Goal: Task Accomplishment & Management: Use online tool/utility

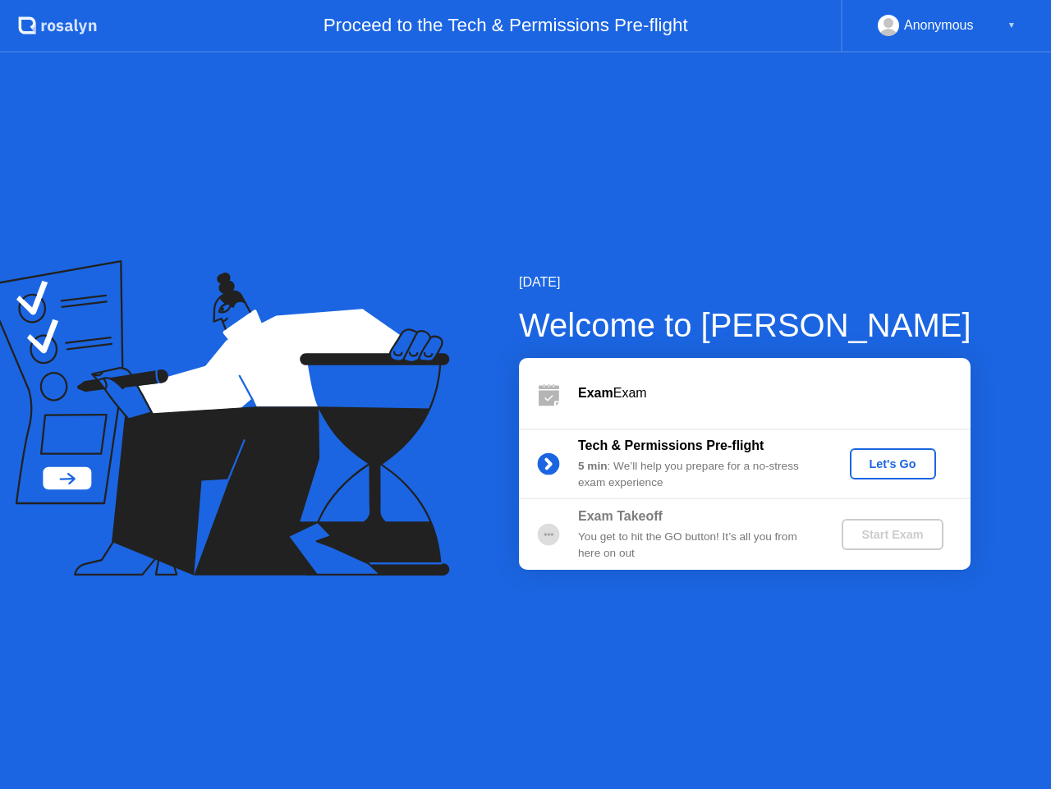
click at [895, 465] on div "Let's Go" at bounding box center [892, 463] width 73 height 13
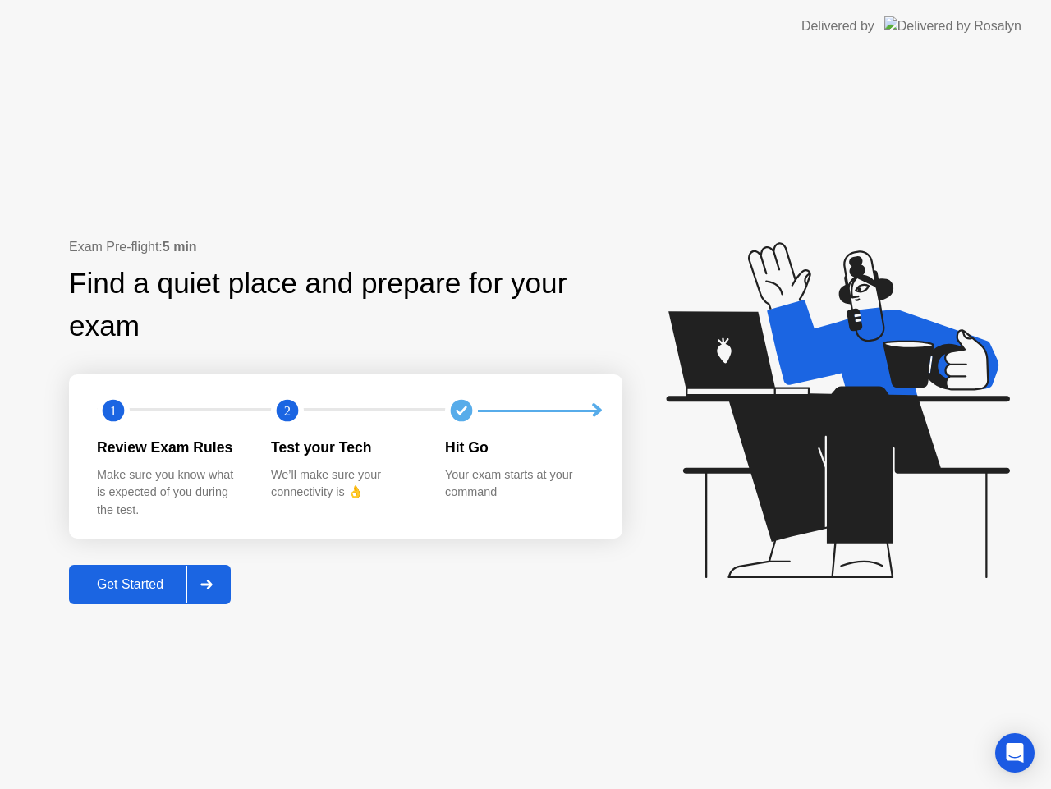
click at [160, 584] on div "Get Started" at bounding box center [130, 584] width 112 height 15
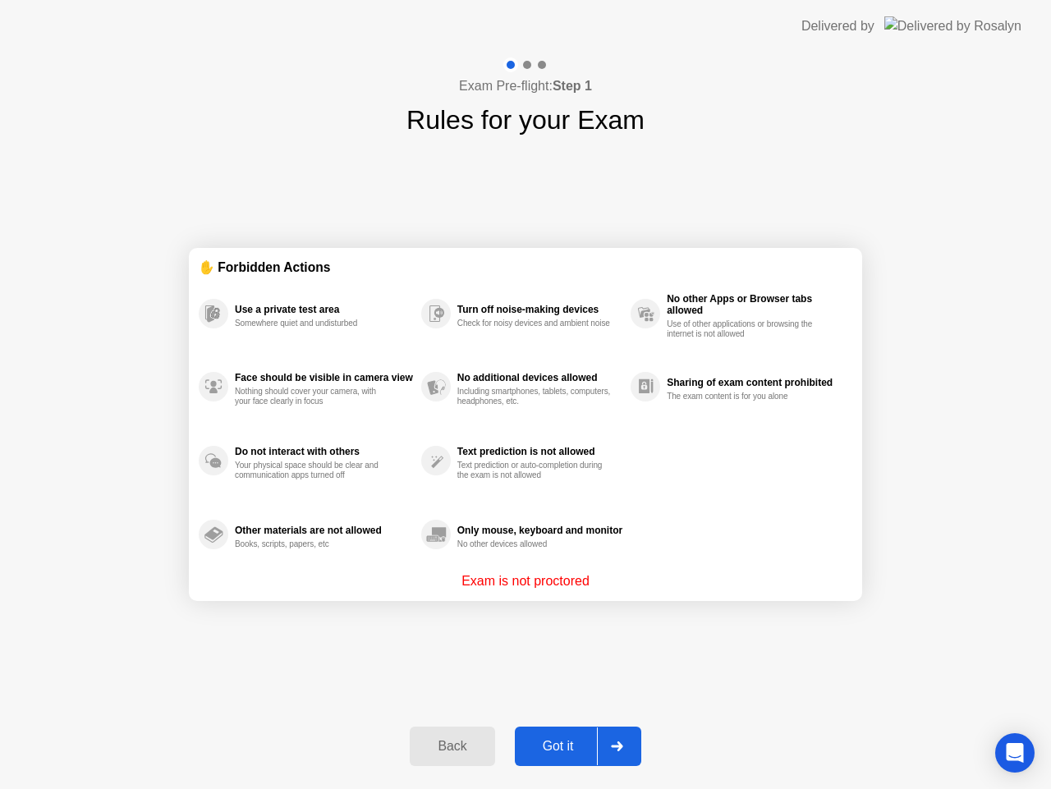
click at [563, 747] on div "Got it" at bounding box center [558, 746] width 77 height 15
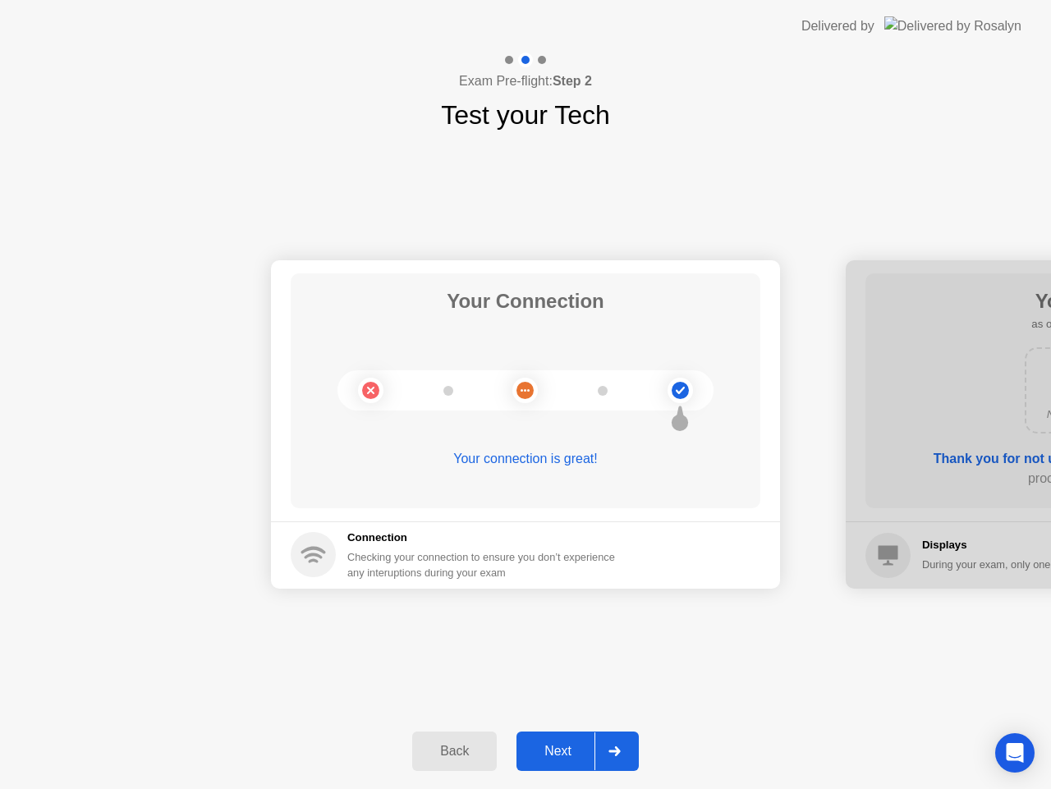
click at [563, 747] on div "Next" at bounding box center [557, 751] width 73 height 15
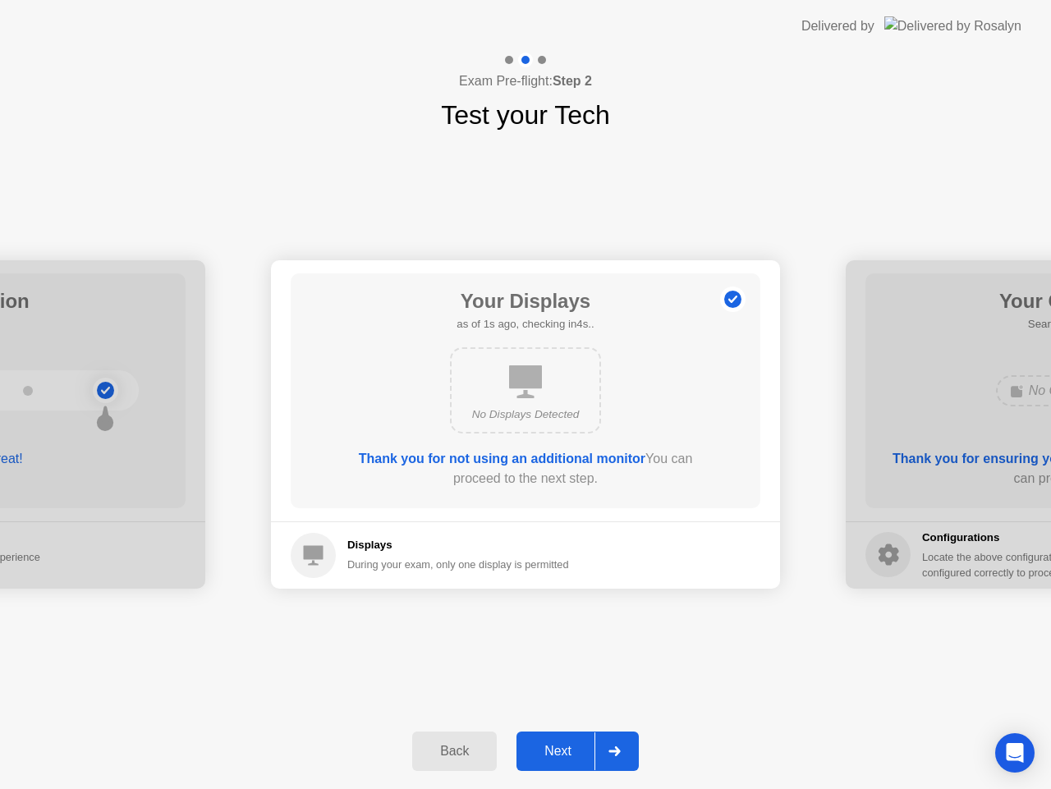
click at [563, 747] on div "Next" at bounding box center [557, 751] width 73 height 15
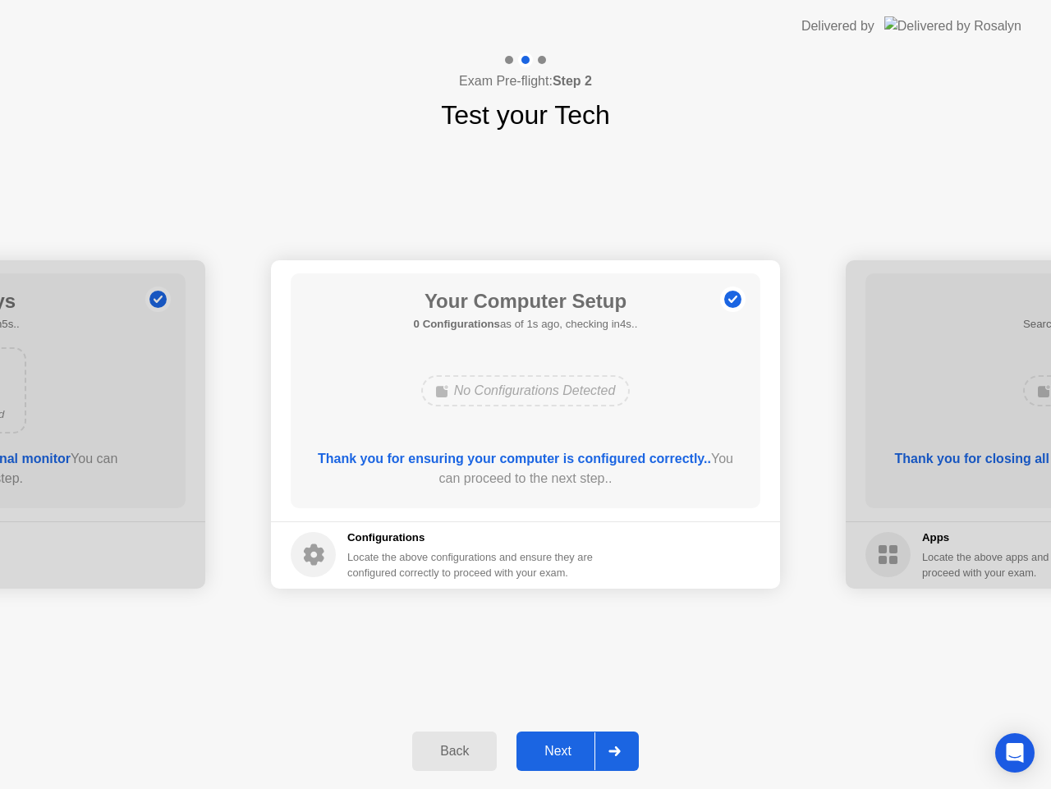
click at [563, 747] on div "Next" at bounding box center [557, 751] width 73 height 15
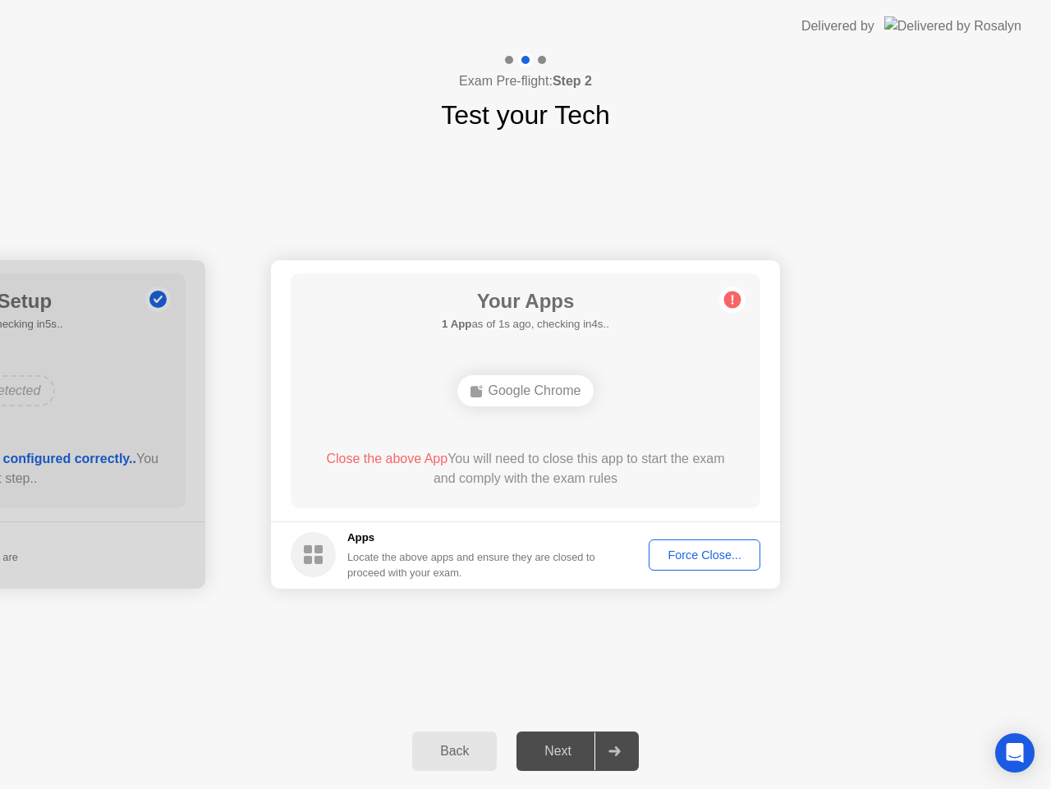
click at [699, 558] on div "Force Close..." at bounding box center [704, 554] width 100 height 13
click at [687, 554] on div "Force Close..." at bounding box center [704, 554] width 100 height 13
click at [471, 749] on div "Back" at bounding box center [454, 751] width 75 height 15
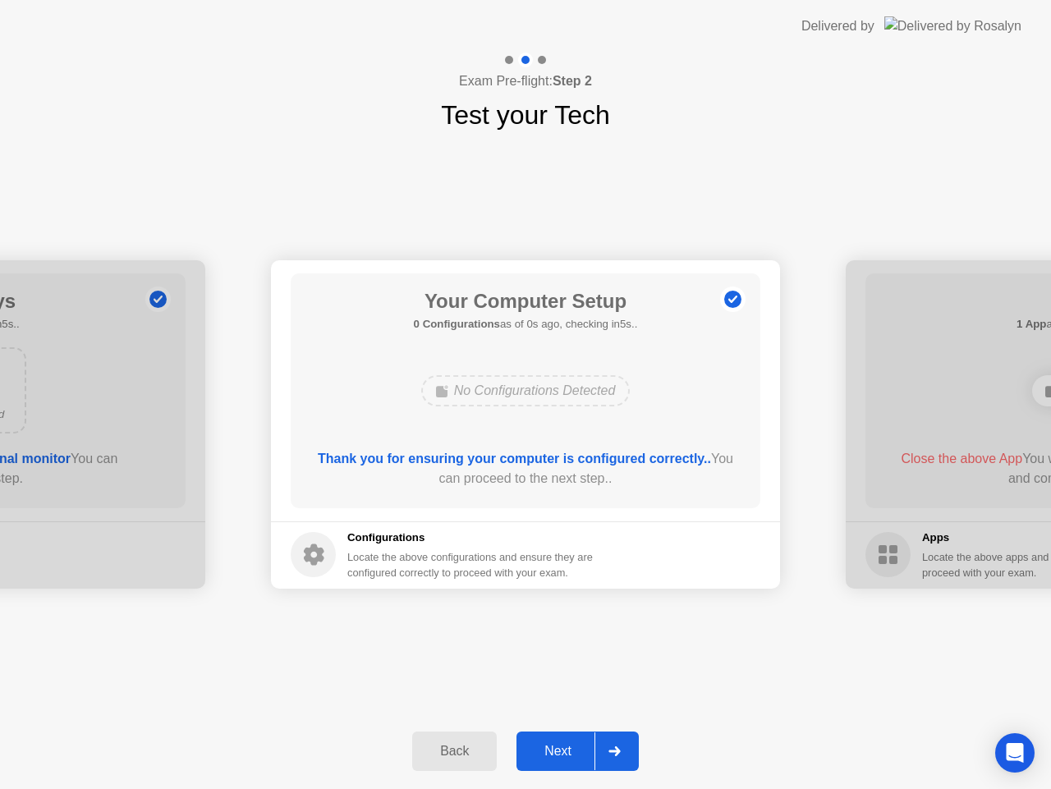
click at [541, 748] on div "Next" at bounding box center [557, 751] width 73 height 15
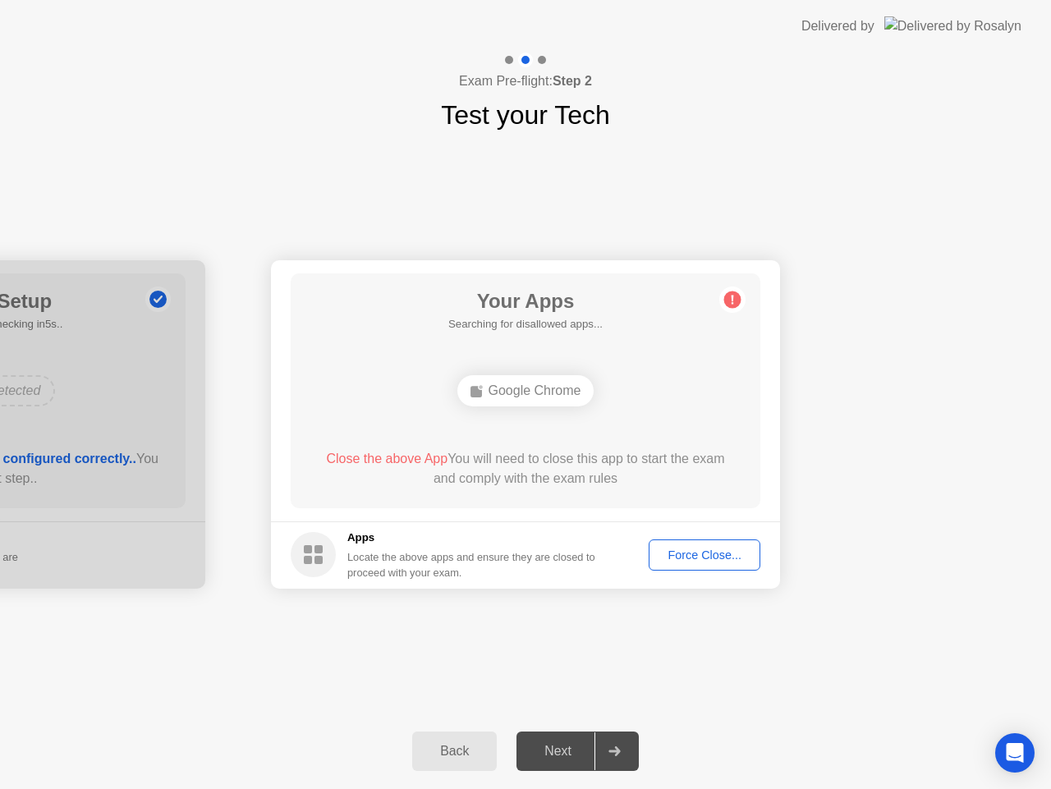
click at [711, 556] on div "Force Close..." at bounding box center [704, 554] width 100 height 13
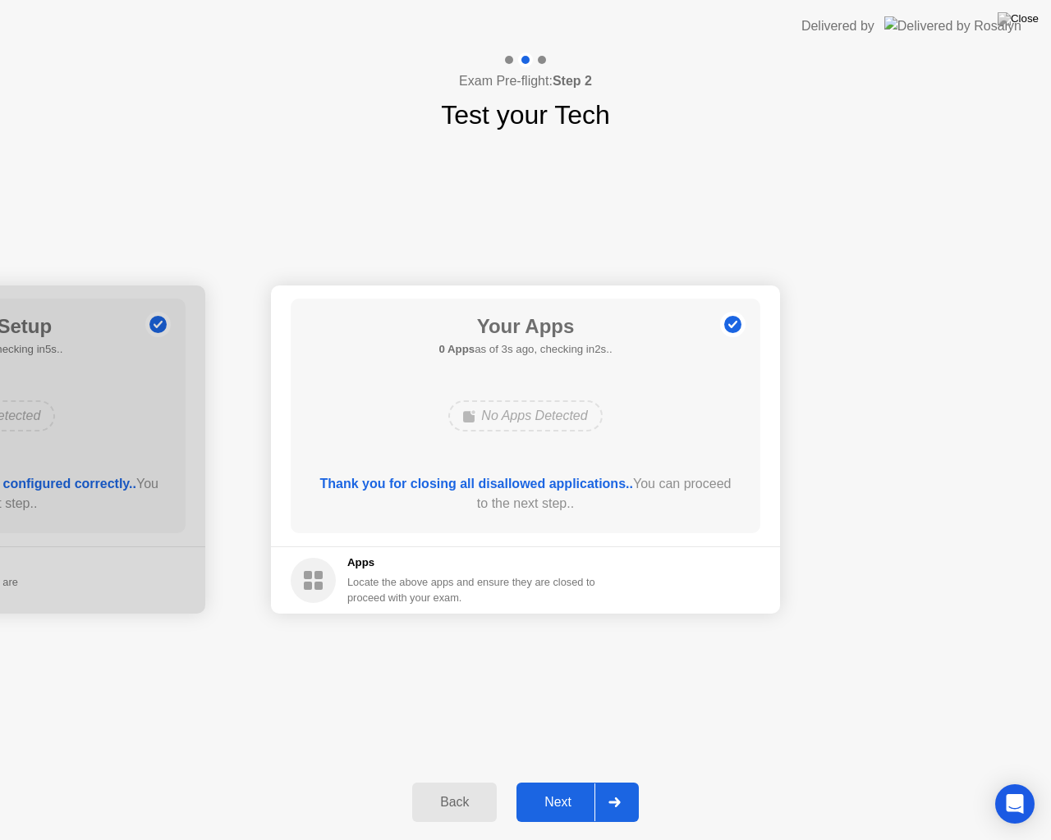
click at [553, 788] on div "Next" at bounding box center [557, 802] width 73 height 15
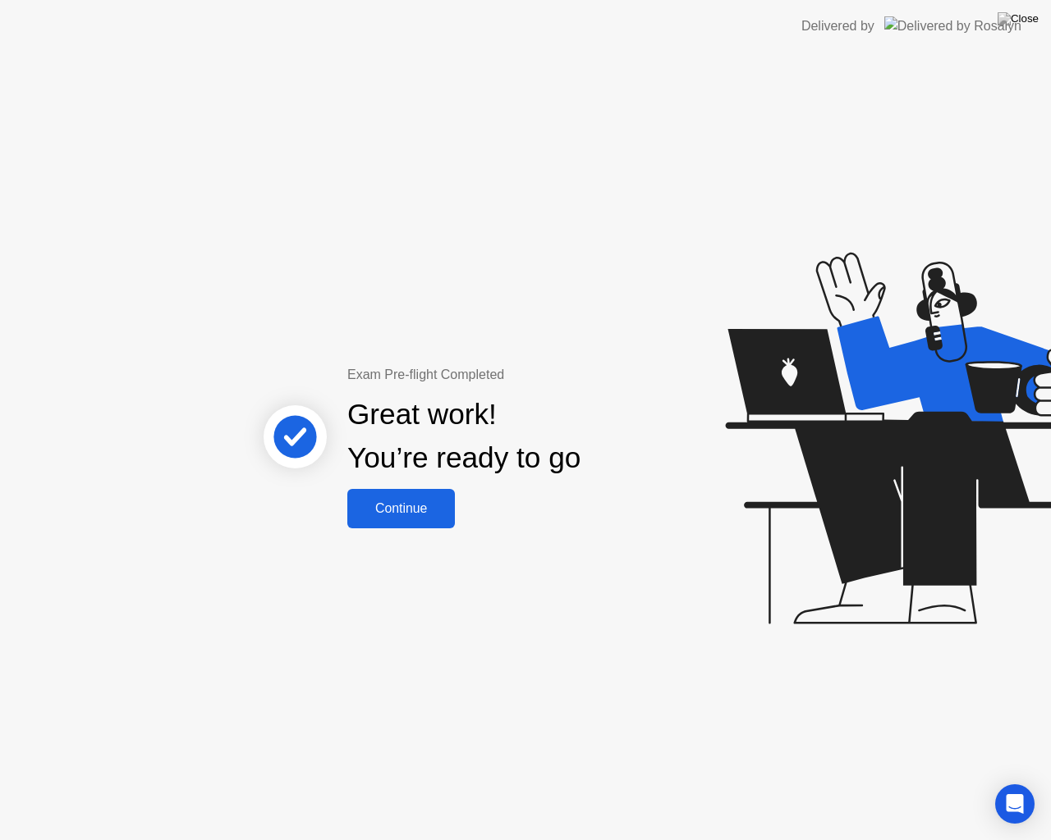
click at [422, 506] on div "Continue" at bounding box center [401, 509] width 98 height 15
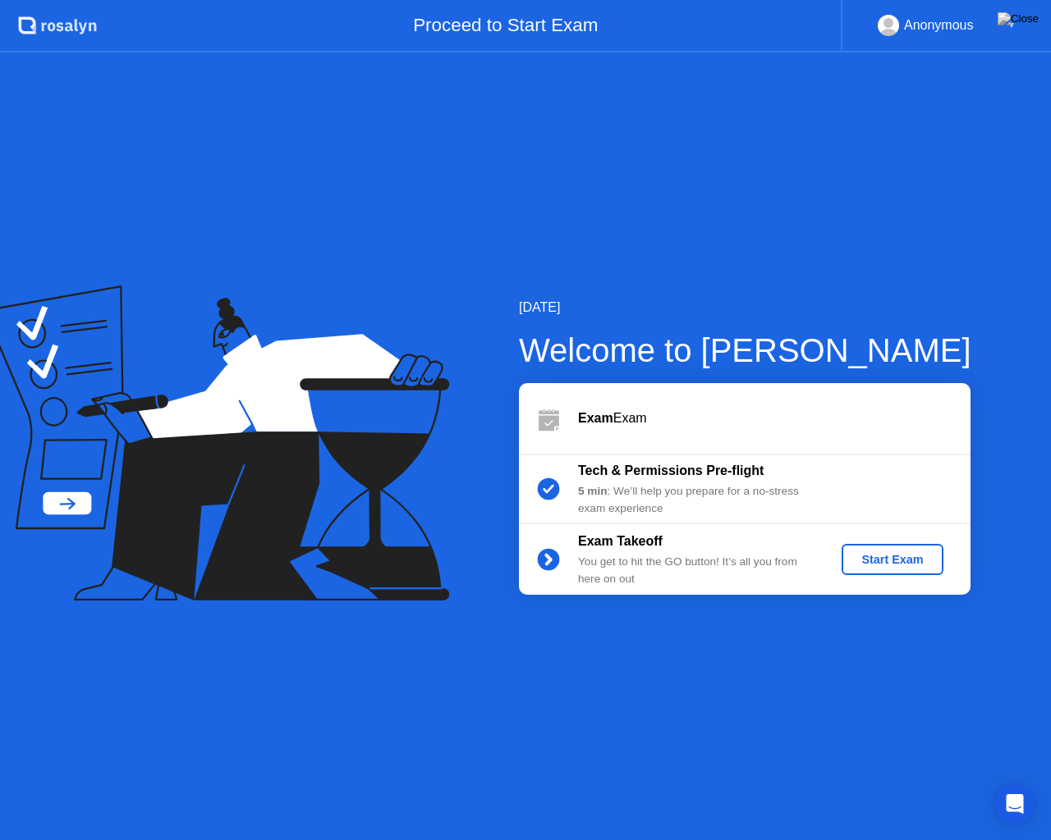
click at [909, 561] on div "Start Exam" at bounding box center [892, 559] width 88 height 13
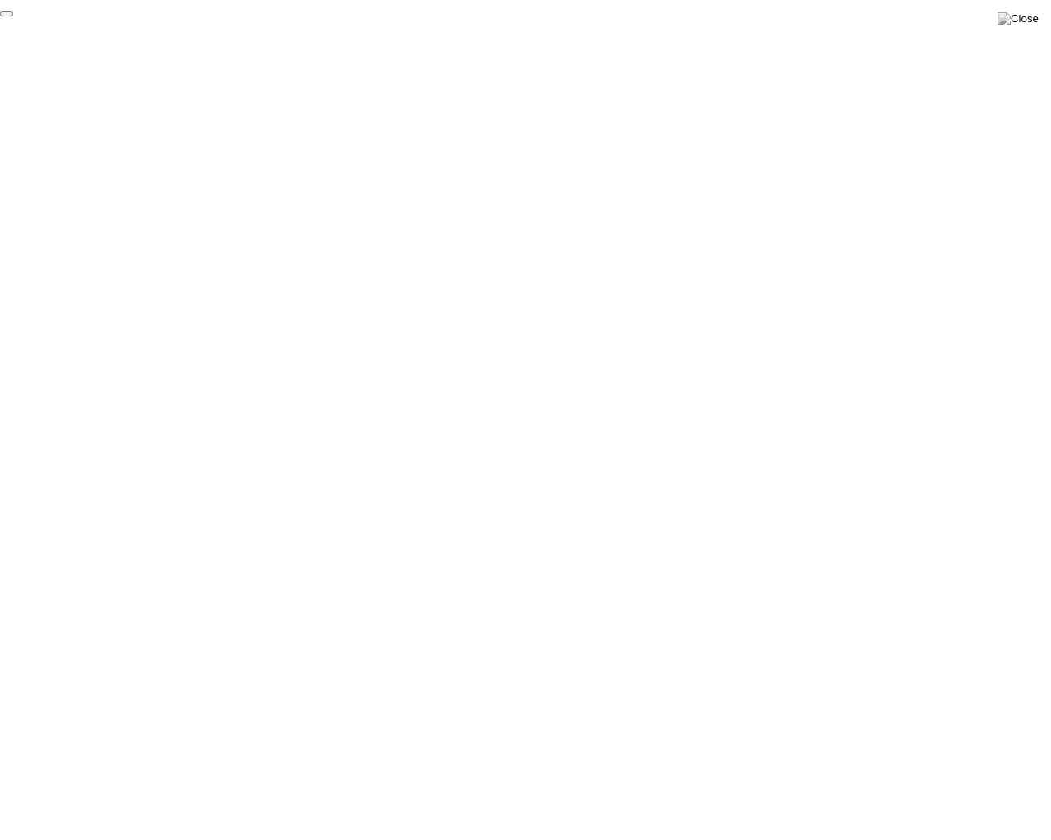
click div "End Proctoring Session"
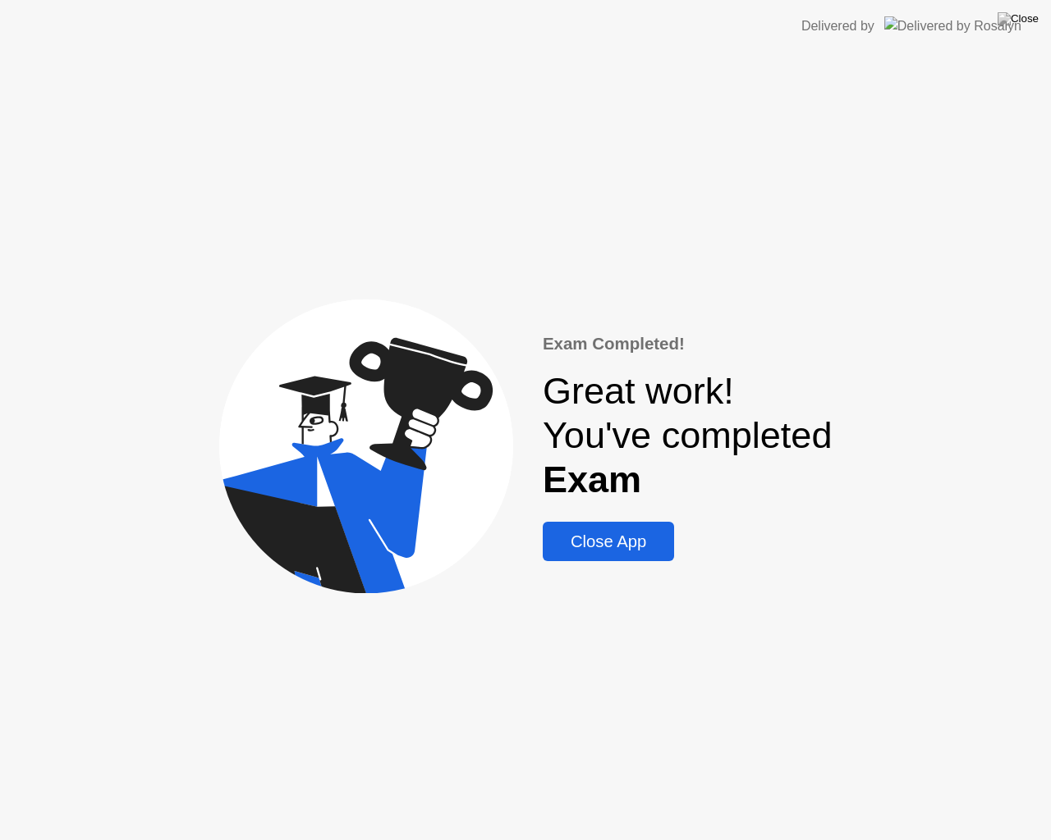
click at [637, 543] on div "Close App" at bounding box center [607, 542] width 121 height 19
